Goal: Find specific page/section: Find specific page/section

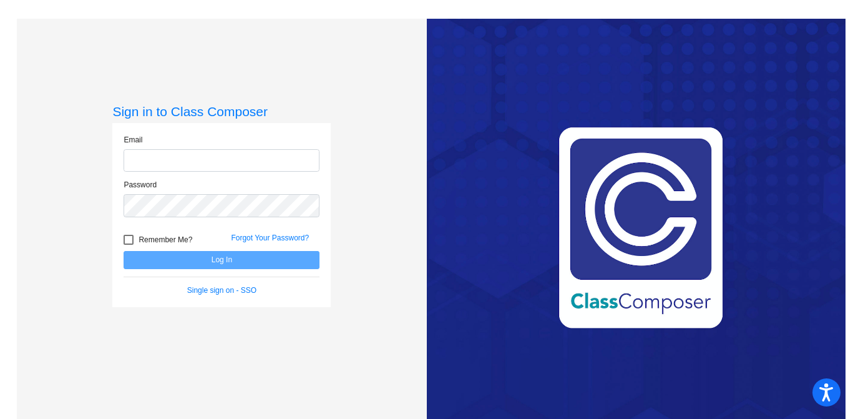
type input "[EMAIL_ADDRESS][DOMAIN_NAME]"
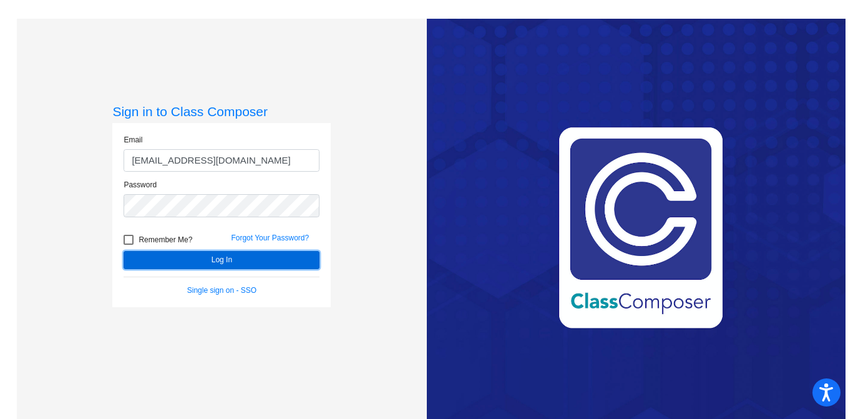
click at [303, 253] on button "Log In" at bounding box center [222, 260] width 196 height 18
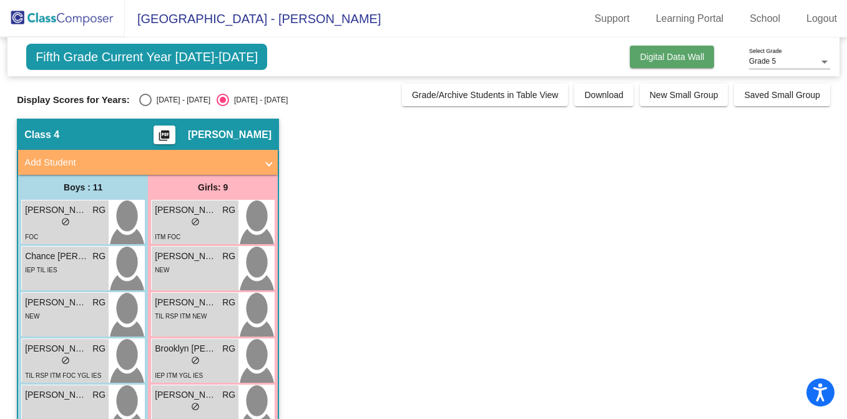
click at [696, 61] on span "Digital Data Wall" at bounding box center [672, 57] width 64 height 10
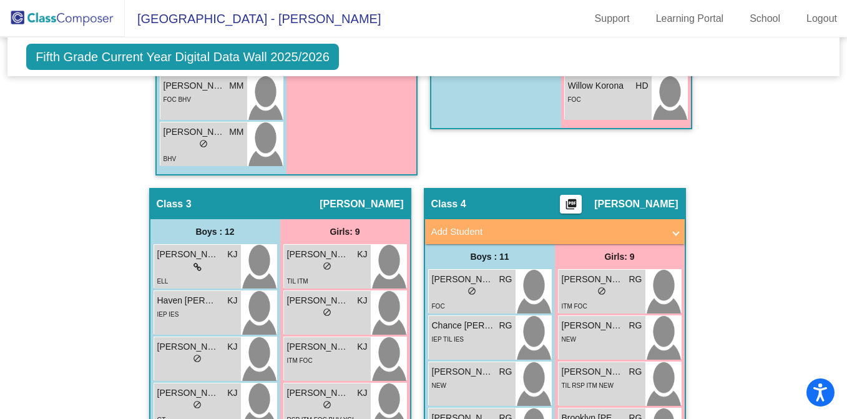
scroll to position [856, 0]
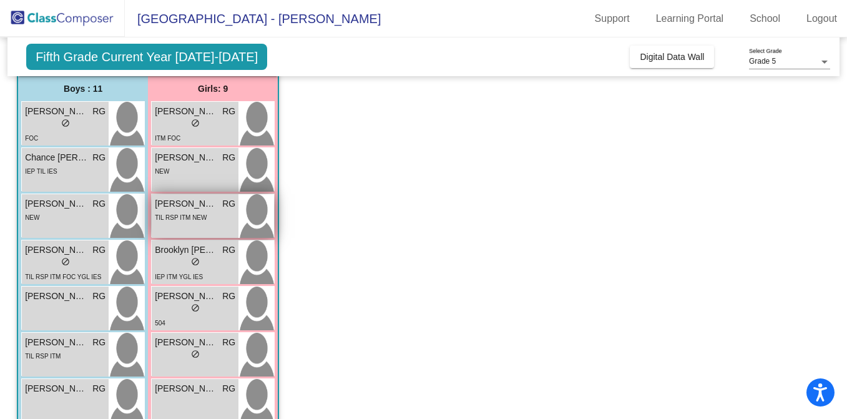
scroll to position [104, 0]
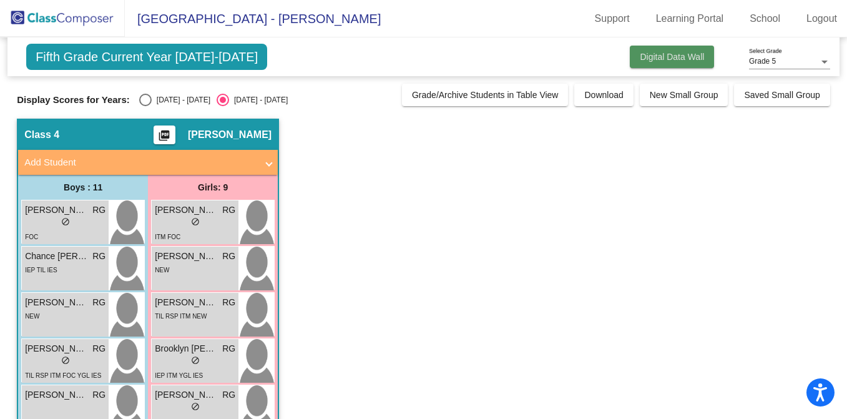
click at [696, 54] on span "Digital Data Wall" at bounding box center [672, 57] width 64 height 10
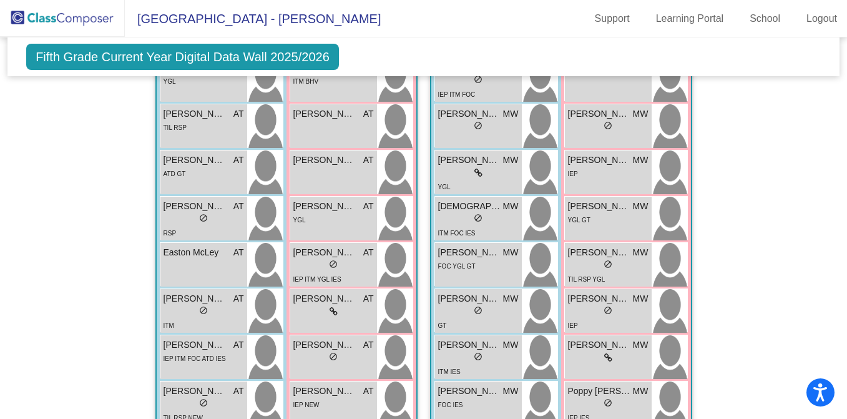
scroll to position [1682, 0]
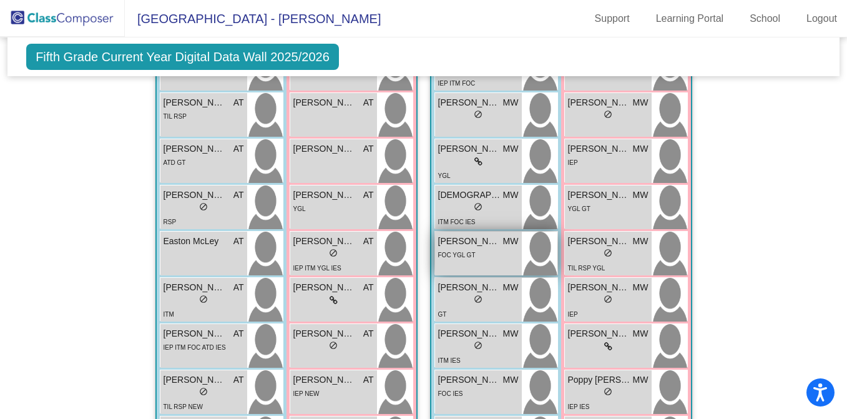
click at [479, 258] on div "FOC YGL GT" at bounding box center [478, 254] width 80 height 13
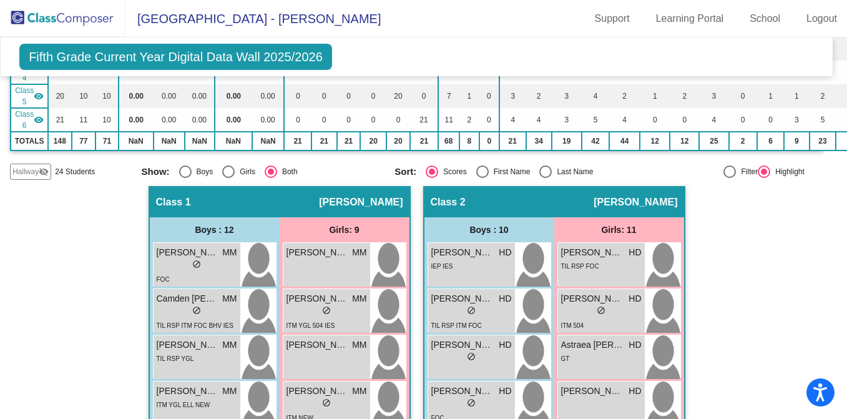
scroll to position [226, 7]
